Goal: Transaction & Acquisition: Obtain resource

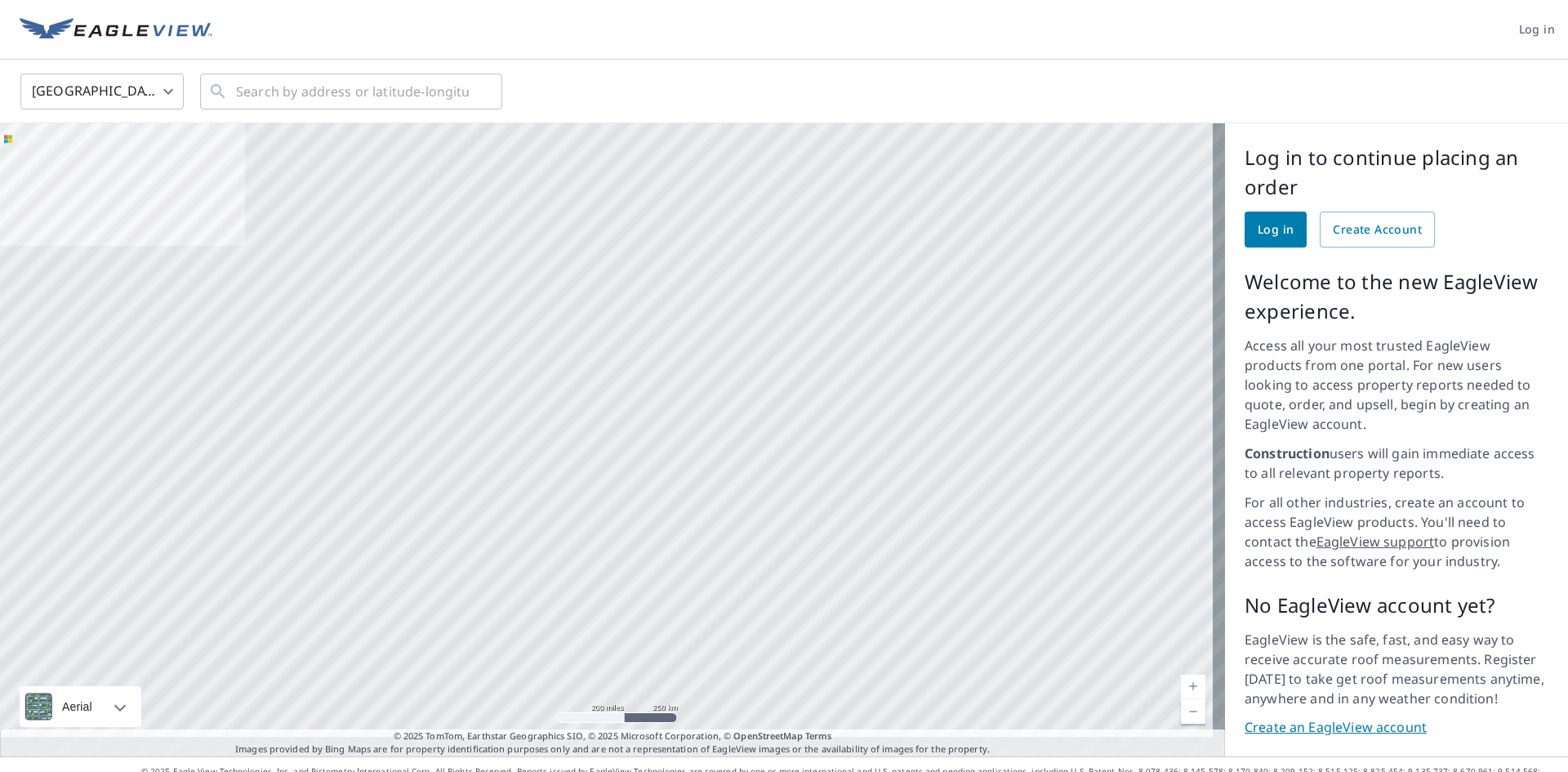
click at [1257, 228] on span "Log in" at bounding box center [1275, 229] width 35 height 20
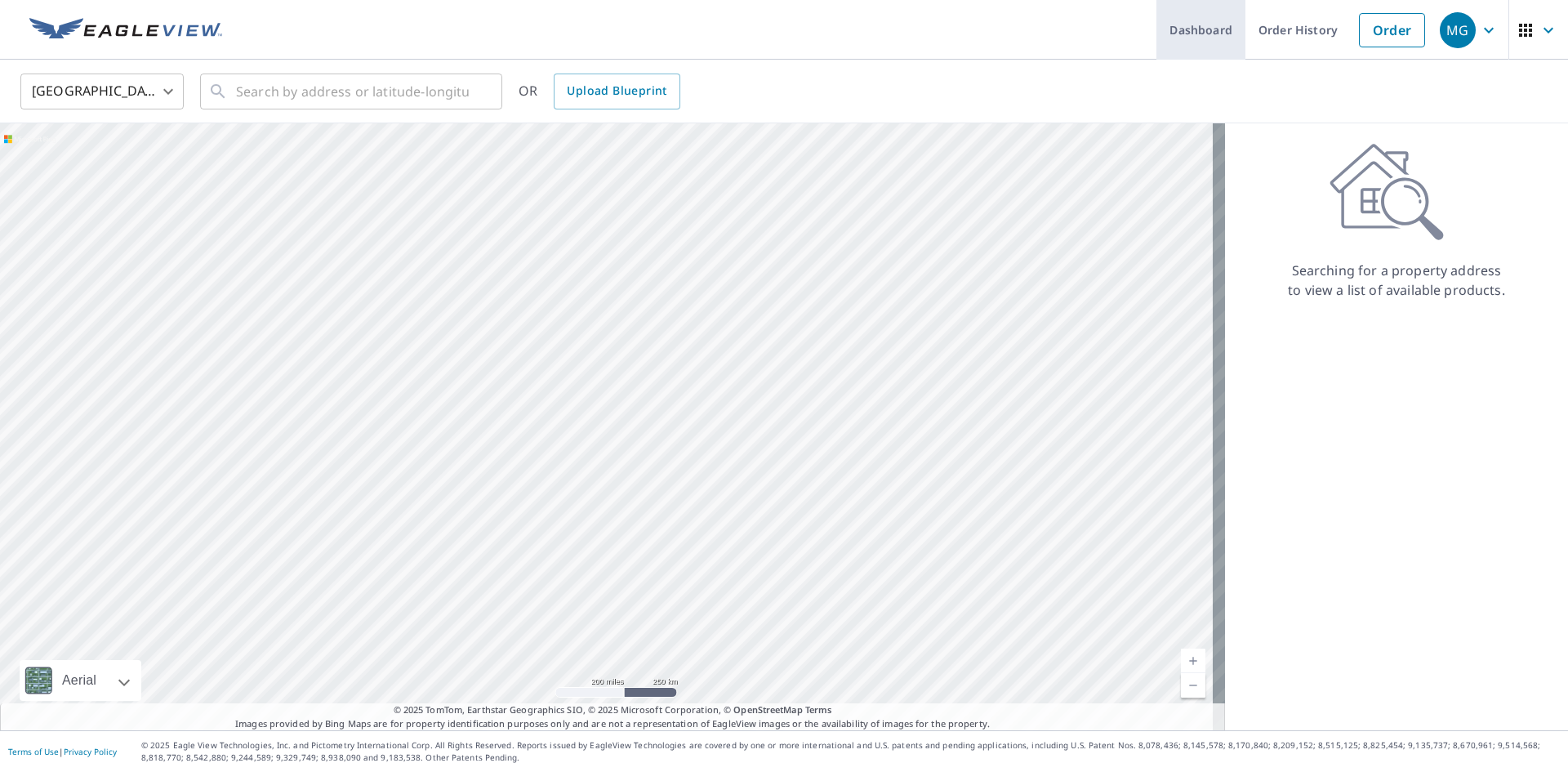
click at [1183, 35] on link "Dashboard" at bounding box center [1201, 30] width 89 height 59
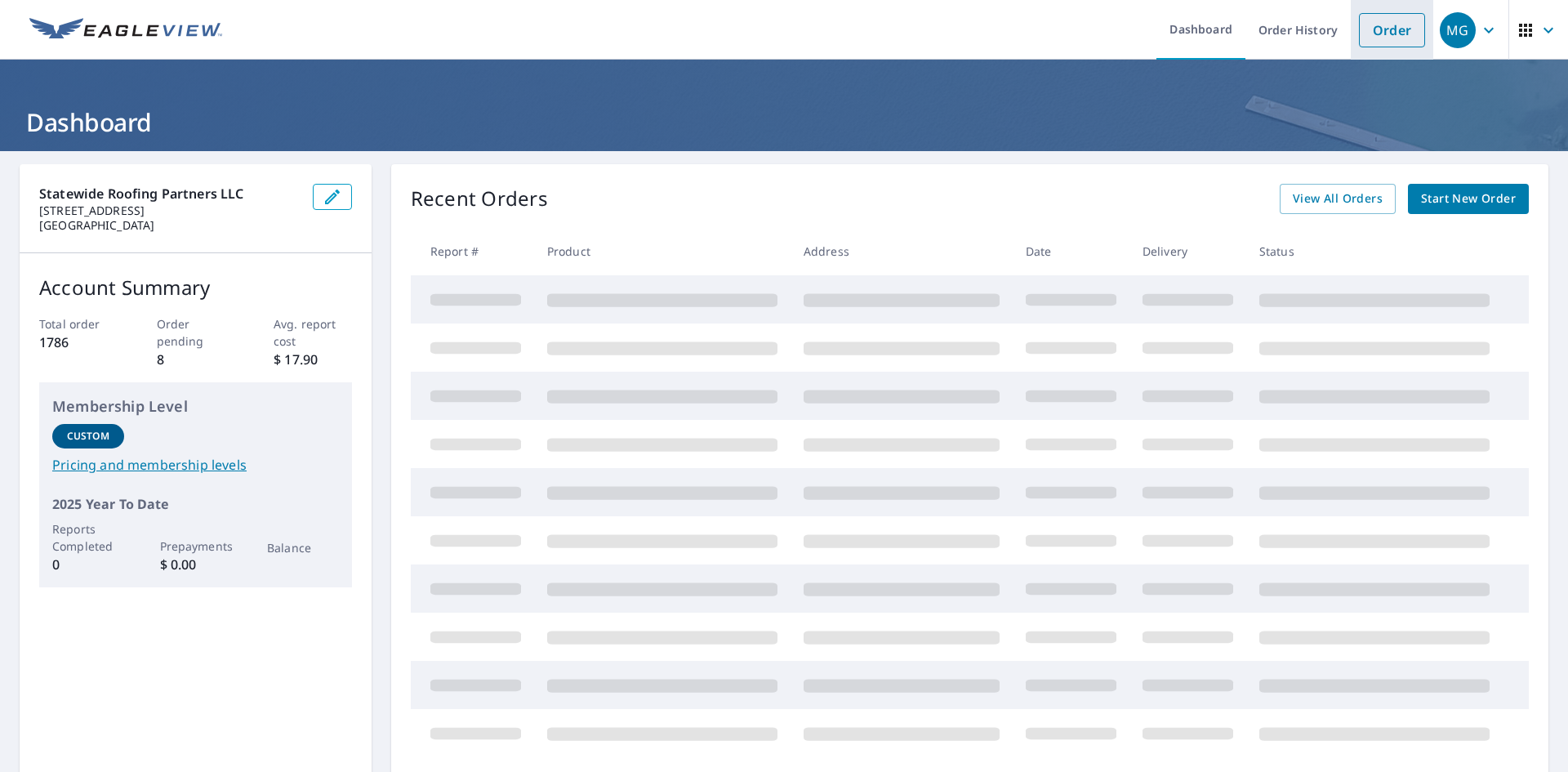
click at [1398, 35] on link "Order" at bounding box center [1392, 31] width 66 height 35
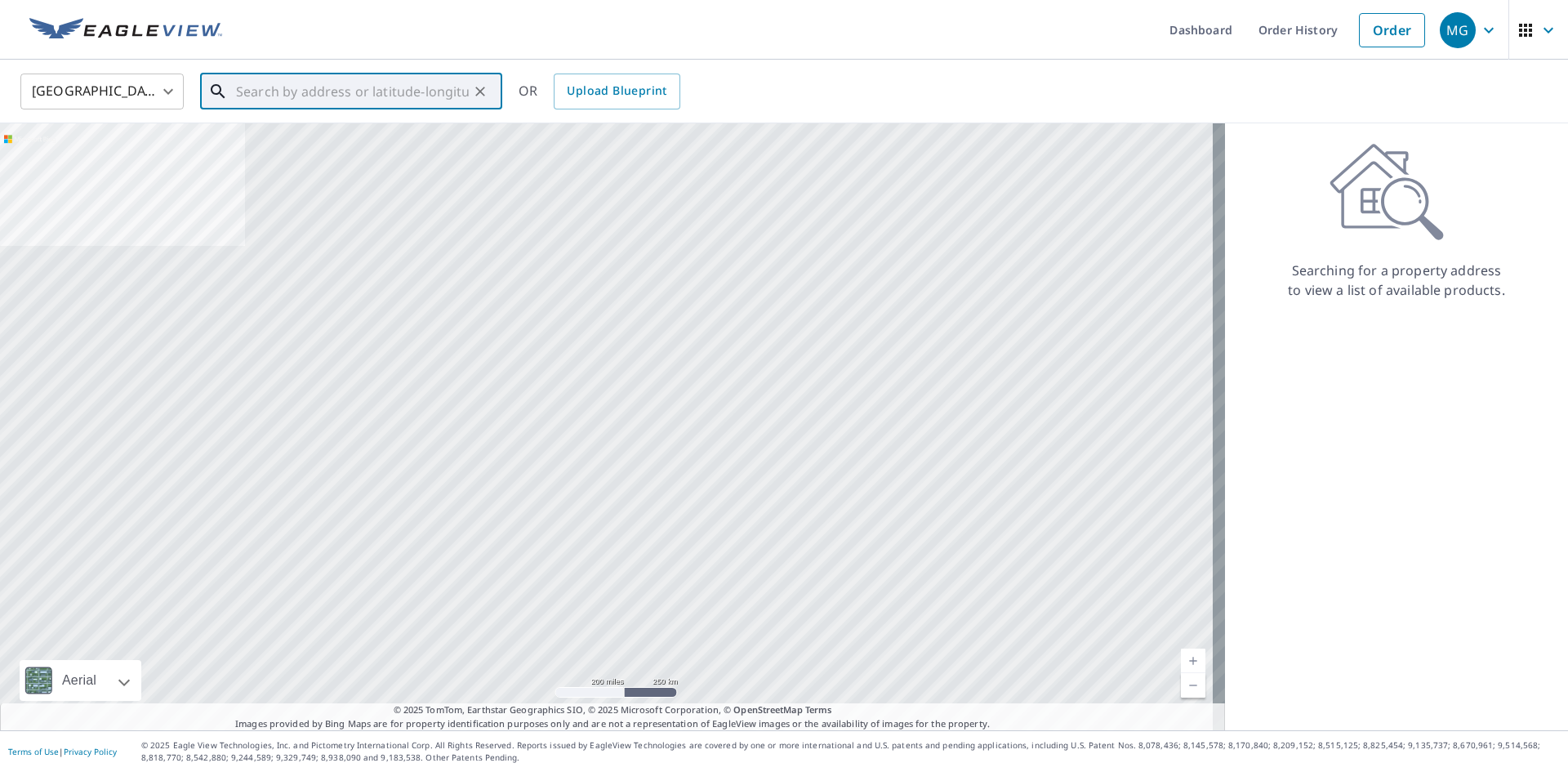
click at [272, 91] on input "text" at bounding box center [352, 92] width 233 height 46
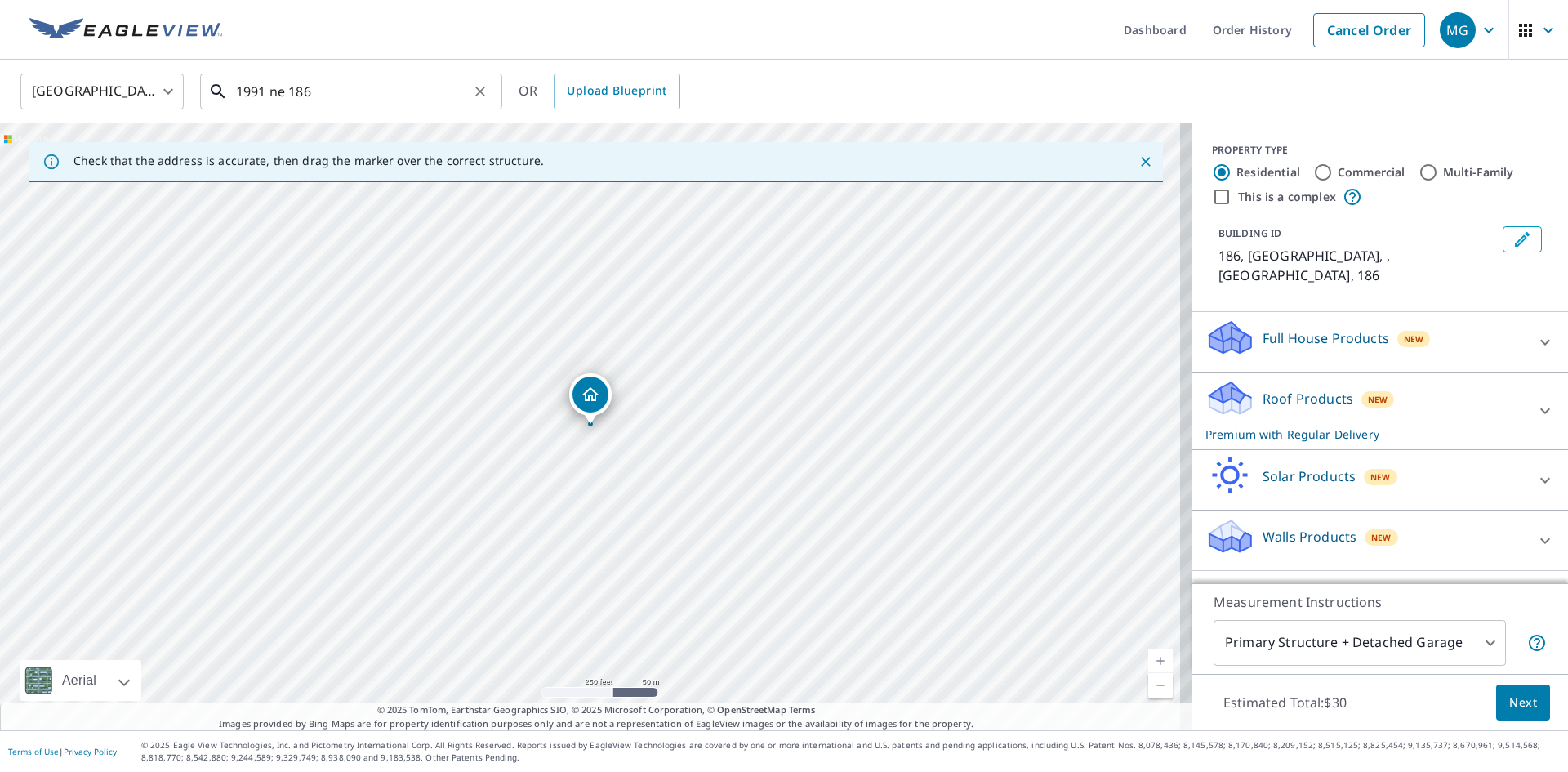
click at [366, 96] on input "1991 ne 186" at bounding box center [352, 92] width 233 height 46
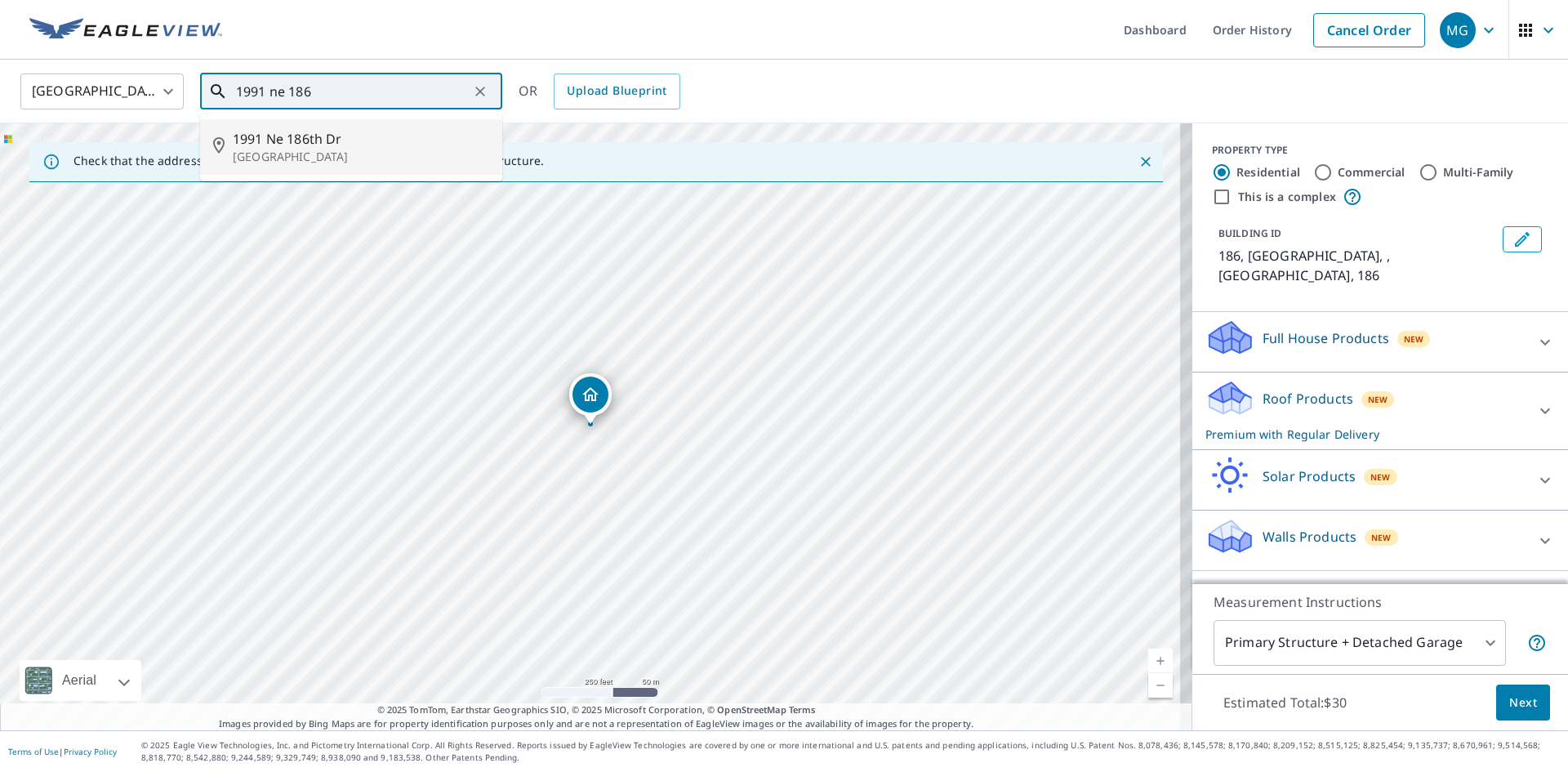
click at [311, 150] on p "[GEOGRAPHIC_DATA]" at bounding box center [361, 156] width 256 height 16
type input "[STREET_ADDRESS][PERSON_NAME]"
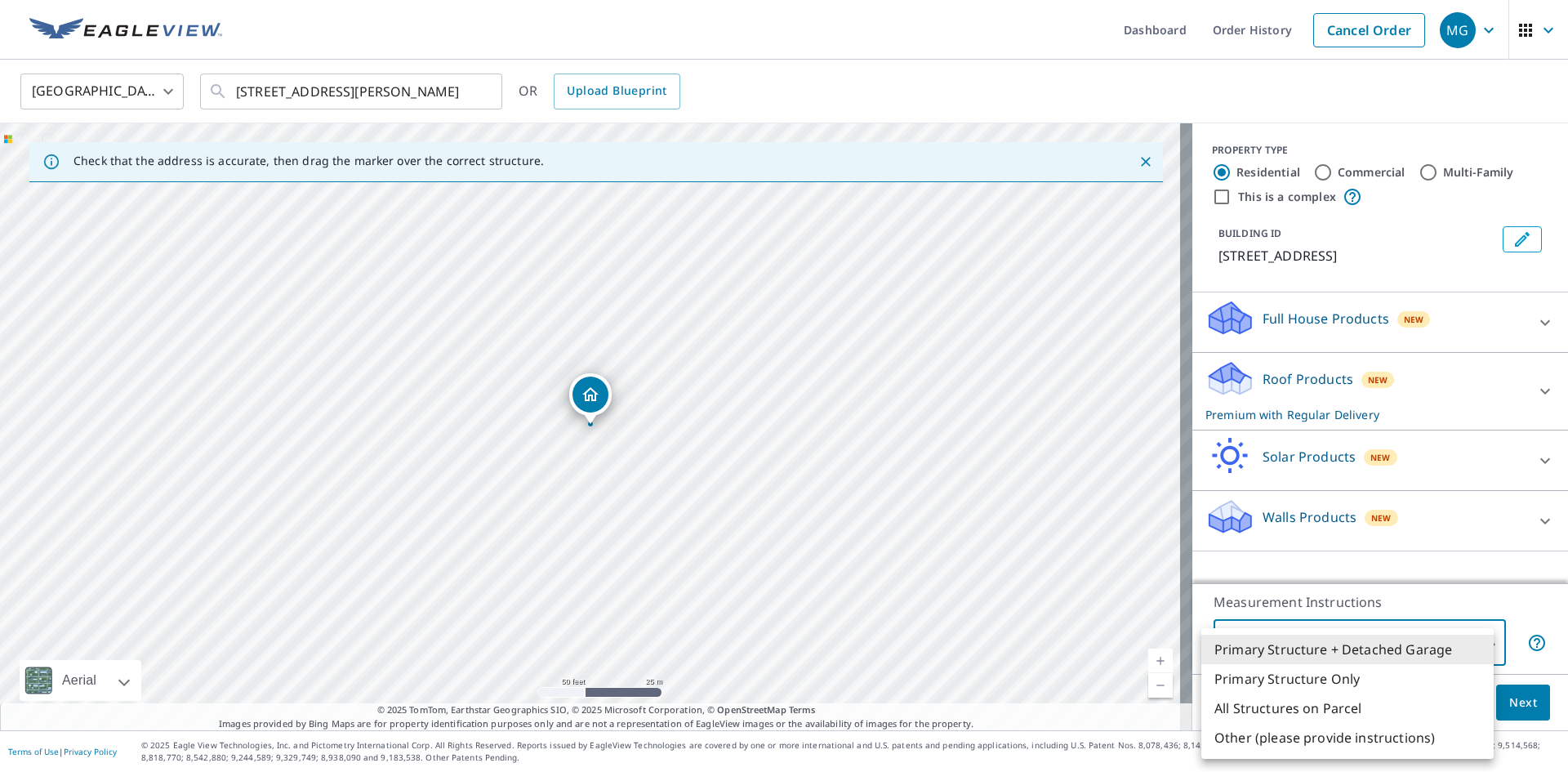
click at [1296, 658] on body "MG MG Dashboard Order History Cancel Order MG [GEOGRAPHIC_DATA] [GEOGRAPHIC_DAT…" at bounding box center [784, 386] width 1568 height 772
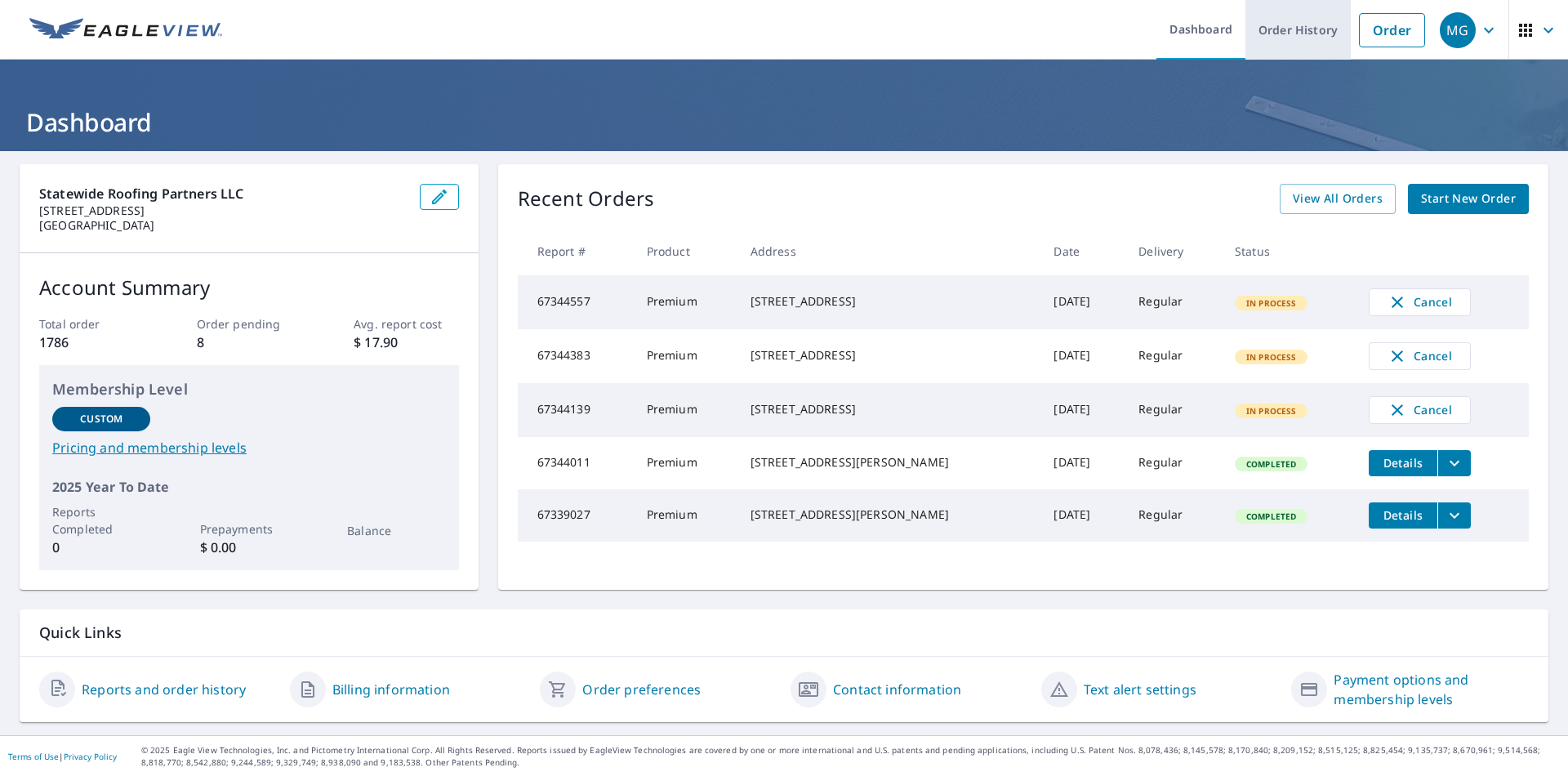
click at [1261, 31] on link "Order History" at bounding box center [1299, 30] width 105 height 59
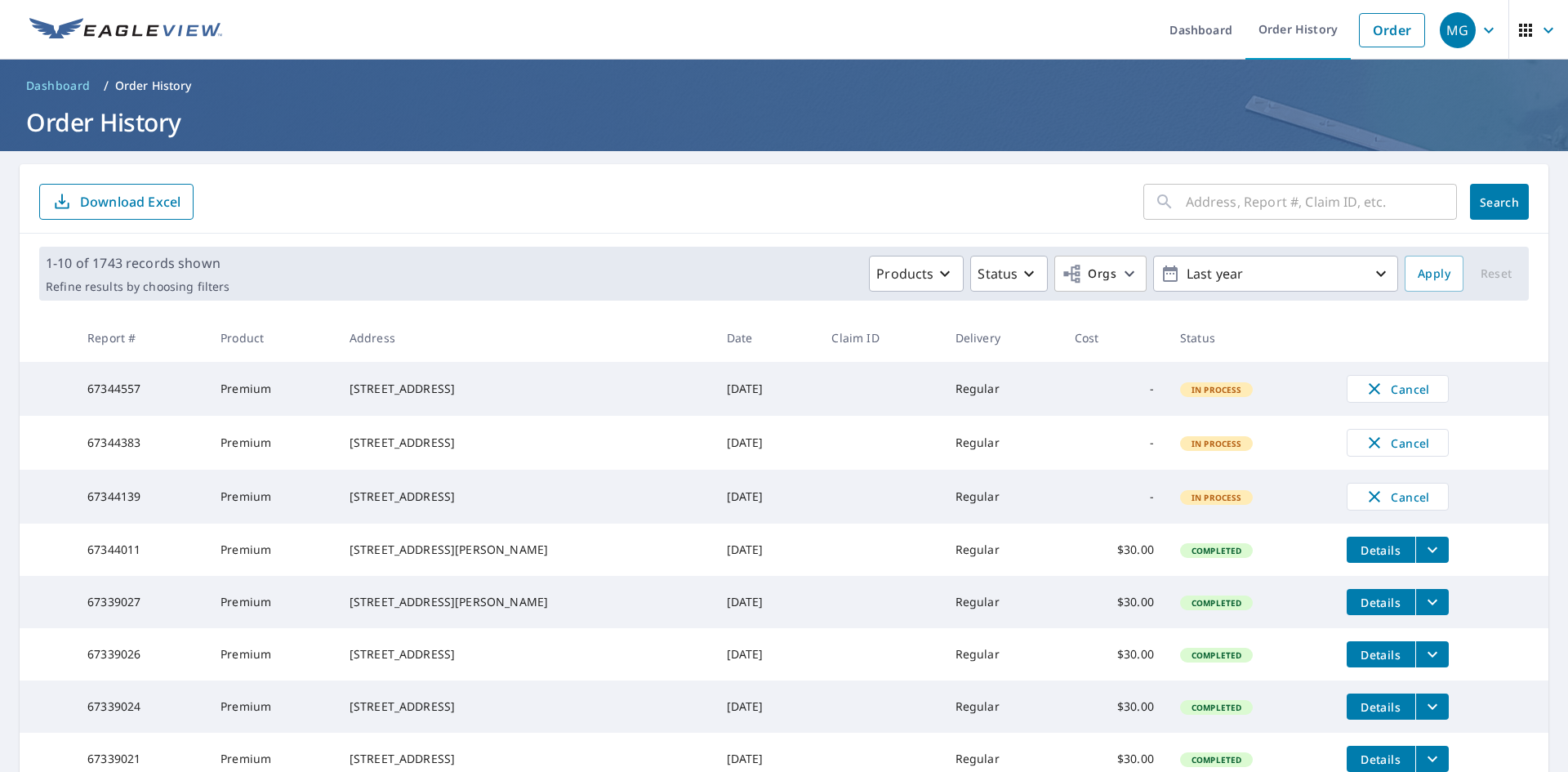
click at [1187, 200] on input "text" at bounding box center [1321, 201] width 271 height 46
type input "1991"
click button "Search" at bounding box center [1499, 201] width 59 height 35
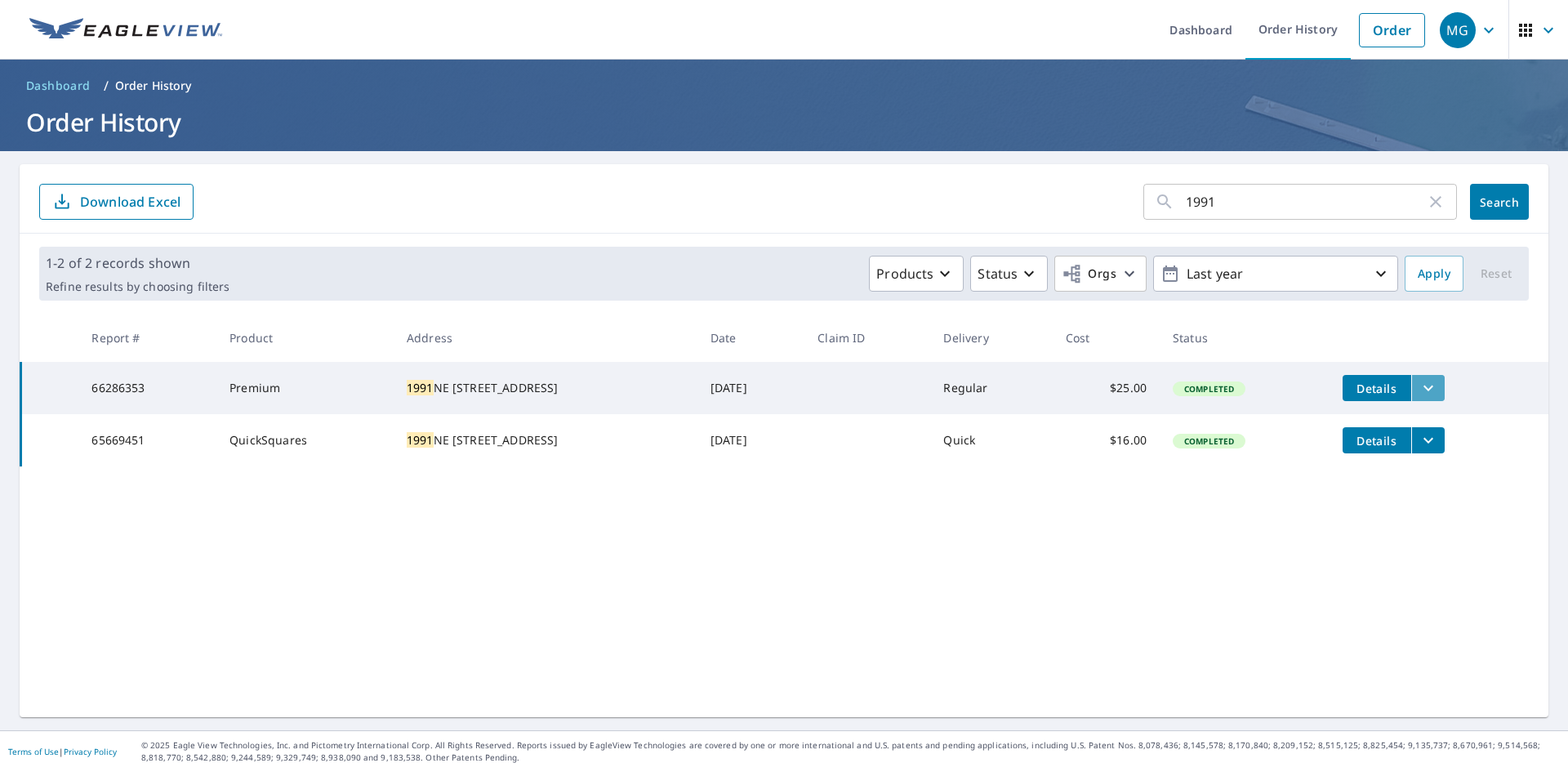
click at [1424, 383] on icon "filesDropdownBtn-66286353" at bounding box center [1428, 387] width 19 height 19
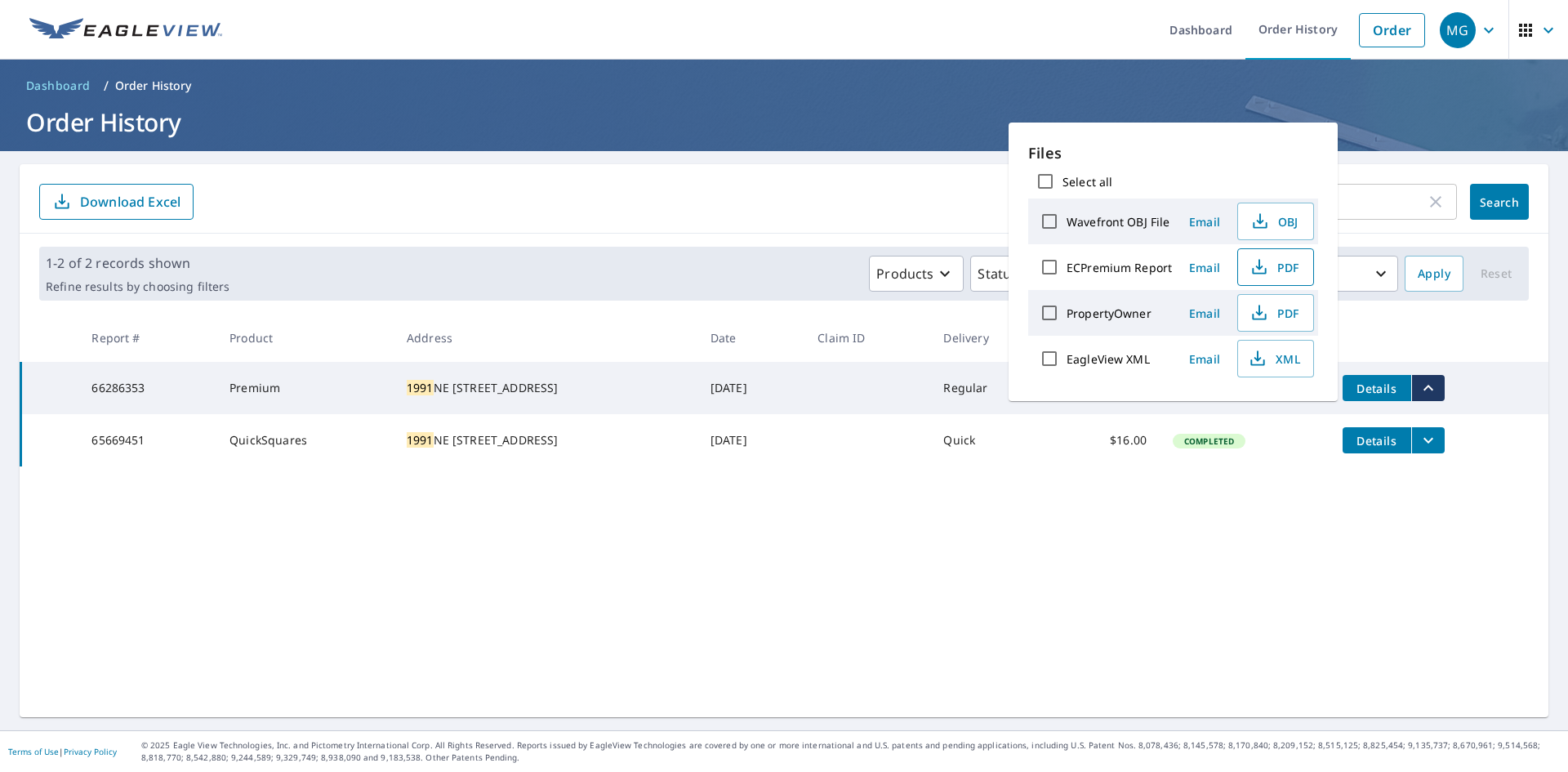
click at [1279, 263] on span "PDF" at bounding box center [1274, 267] width 52 height 19
